Goal: Task Accomplishment & Management: Complete application form

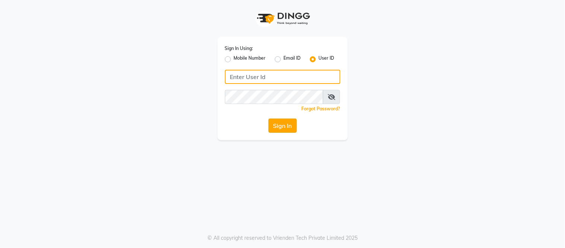
type input "thegelbottle"
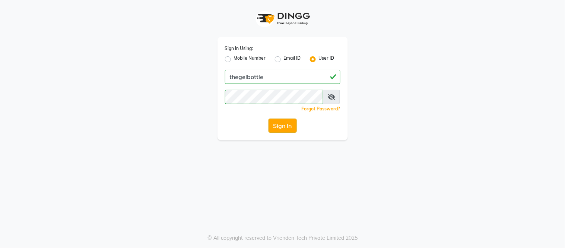
click at [284, 124] on button "Sign In" at bounding box center [283, 126] width 28 height 14
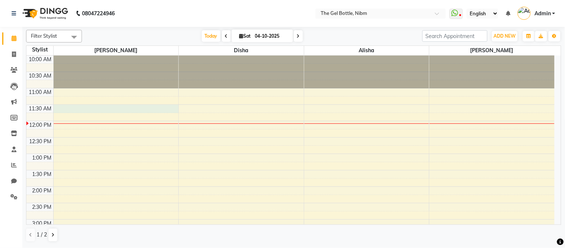
click at [61, 109] on div "10:00 AM 10:30 AM 11:00 AM 11:30 AM 12:00 PM 12:30 PM 1:00 PM 1:30 PM 2:00 PM 2…" at bounding box center [290, 236] width 529 height 360
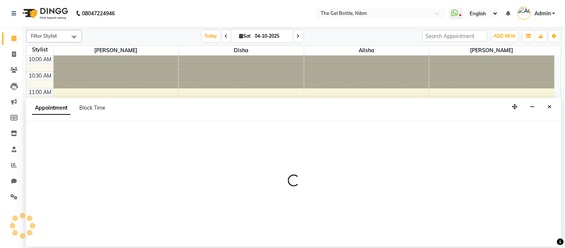
select select "69368"
select select "690"
select select "tentative"
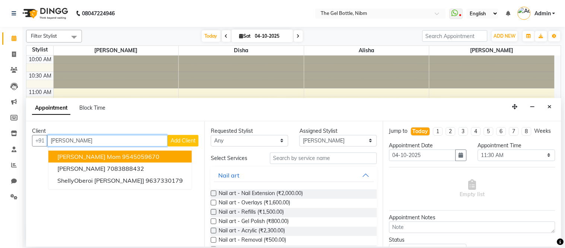
click at [85, 155] on span "[PERSON_NAME] mom" at bounding box center [88, 156] width 63 height 7
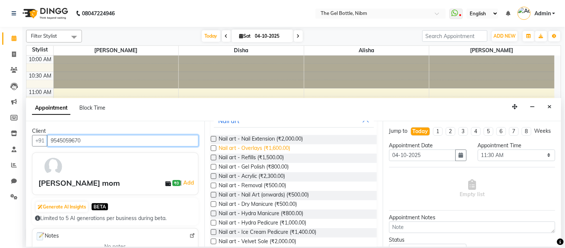
scroll to position [55, 0]
type input "9545059670"
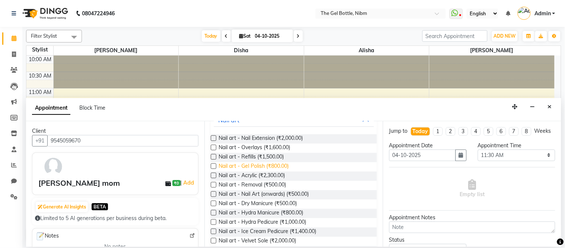
click at [240, 164] on span "Nail art - Gel Polish (₹800.00)" at bounding box center [254, 166] width 70 height 9
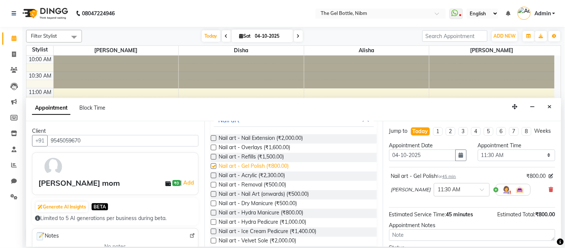
checkbox input "false"
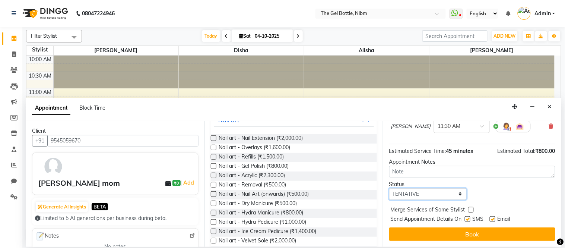
click at [422, 191] on select "Select TENTATIVE CONFIRM CHECK-IN UPCOMING" at bounding box center [428, 194] width 78 height 12
select select "check-in"
click at [389, 188] on select "Select TENTATIVE CONFIRM CHECK-IN UPCOMING" at bounding box center [428, 194] width 78 height 12
click at [470, 219] on label at bounding box center [468, 219] width 6 height 6
click at [470, 219] on input "checkbox" at bounding box center [467, 219] width 5 height 5
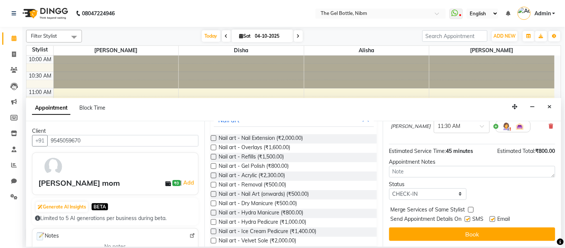
checkbox input "false"
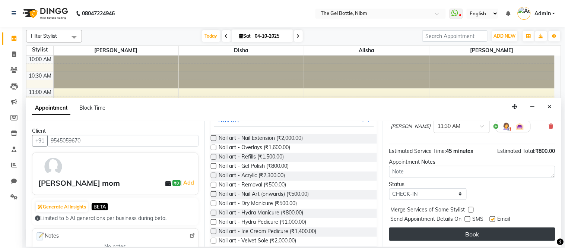
click at [465, 234] on button "Book" at bounding box center [472, 233] width 166 height 13
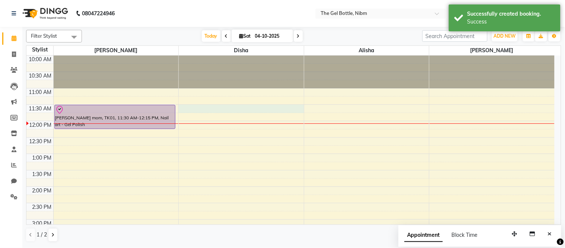
click at [188, 109] on div "10:00 AM 10:30 AM 11:00 AM 11:30 AM 12:00 PM 12:30 PM 1:00 PM 1:30 PM 2:00 PM 2…" at bounding box center [290, 236] width 529 height 360
select select "69370"
select select "690"
select select "tentative"
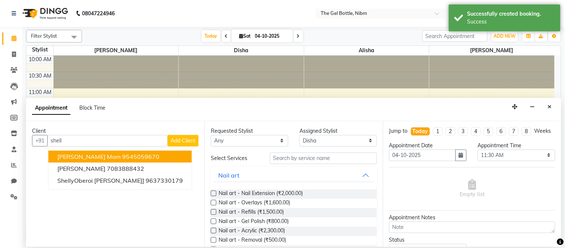
click at [89, 155] on span "[PERSON_NAME] mom" at bounding box center [88, 156] width 63 height 7
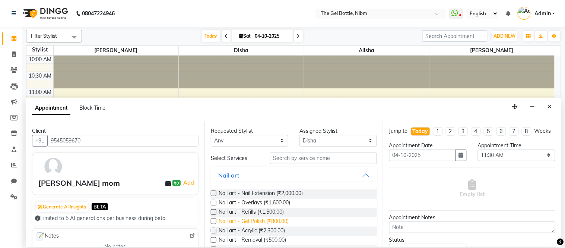
type input "9545059670"
click at [244, 222] on span "Nail art - Gel Polish (₹800.00)" at bounding box center [254, 221] width 70 height 9
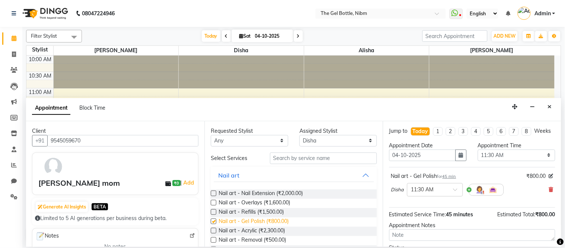
checkbox input "false"
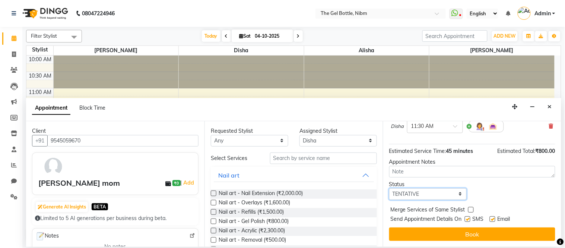
click at [403, 194] on select "Select TENTATIVE CONFIRM CHECK-IN UPCOMING" at bounding box center [428, 194] width 78 height 12
select select "check-in"
click at [389, 188] on select "Select TENTATIVE CONFIRM CHECK-IN UPCOMING" at bounding box center [428, 194] width 78 height 12
click at [467, 220] on label at bounding box center [468, 219] width 6 height 6
click at [467, 220] on input "checkbox" at bounding box center [467, 219] width 5 height 5
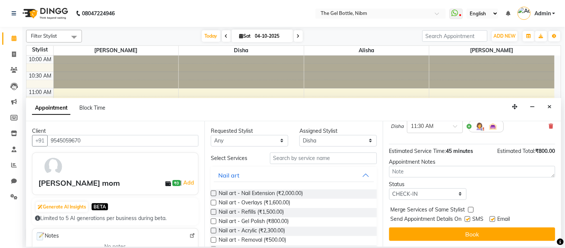
checkbox input "false"
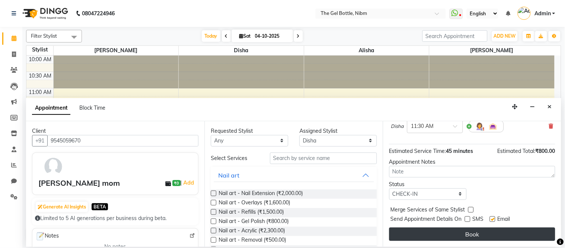
click at [465, 236] on button "Book" at bounding box center [472, 233] width 166 height 13
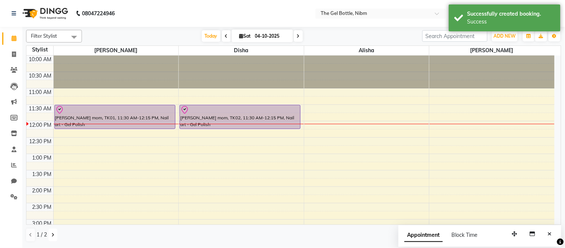
click at [53, 234] on icon at bounding box center [52, 235] width 3 height 4
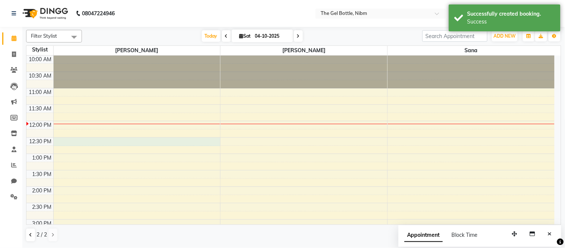
click at [76, 142] on div "10:00 AM 10:30 AM 11:00 AM 11:30 AM 12:00 PM 12:30 PM 1:00 PM 1:30 PM 2:00 PM 2…" at bounding box center [290, 236] width 529 height 360
select select "76368"
select select "750"
select select "tentative"
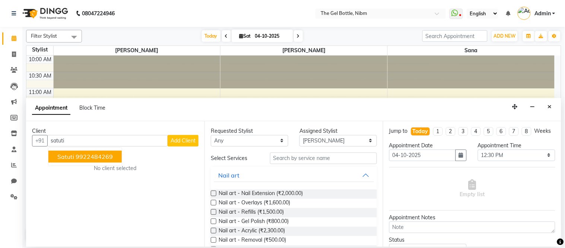
click at [72, 155] on span "Satuti" at bounding box center [65, 156] width 17 height 7
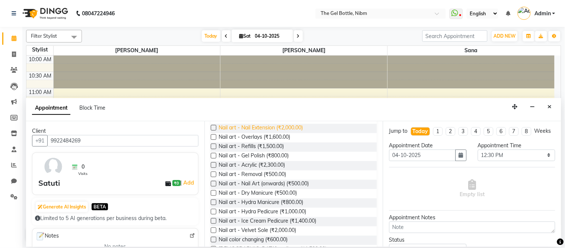
scroll to position [66, 0]
type input "9922484269"
click at [245, 222] on span "Nail art - Ice Cream Pedicure (₹1,400.00)" at bounding box center [268, 221] width 98 height 9
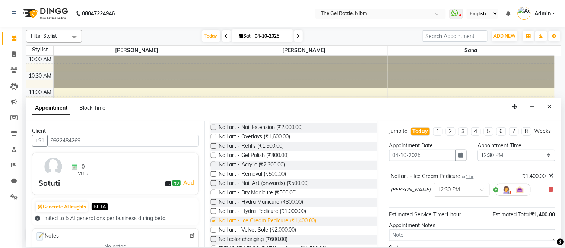
checkbox input "false"
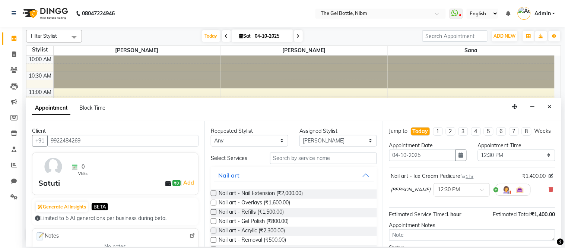
scroll to position [70, 0]
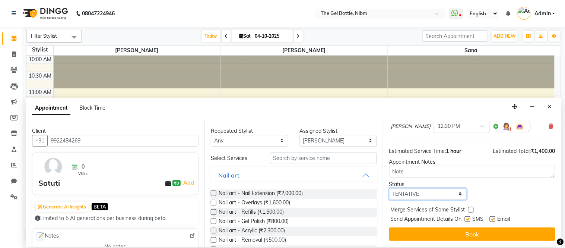
click at [419, 191] on select "Select TENTATIVE CONFIRM CHECK-IN UPCOMING" at bounding box center [428, 194] width 78 height 12
select select "confirm booking"
click at [389, 188] on select "Select TENTATIVE CONFIRM CHECK-IN UPCOMING" at bounding box center [428, 194] width 78 height 12
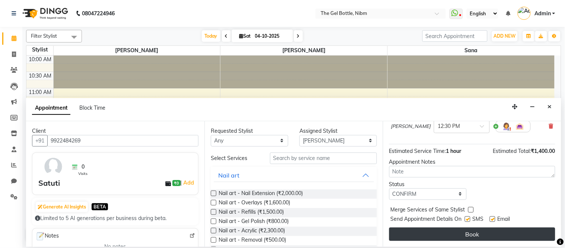
click at [434, 233] on button "Book" at bounding box center [472, 233] width 166 height 13
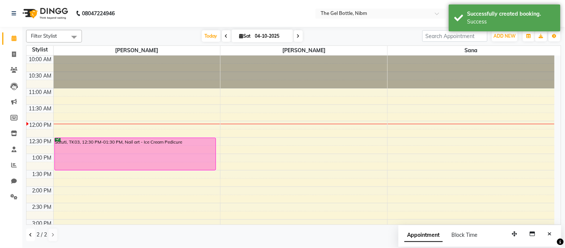
click at [28, 239] on button at bounding box center [30, 234] width 9 height 13
